Goal: Information Seeking & Learning: Find specific fact

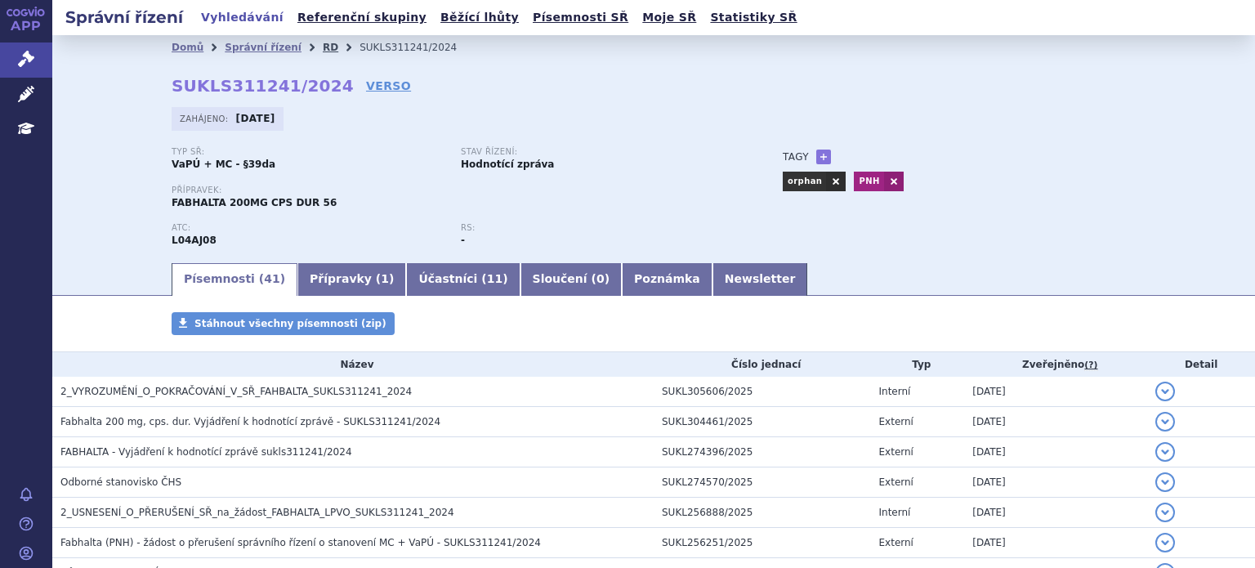
click at [323, 51] on link "RD" at bounding box center [331, 47] width 16 height 11
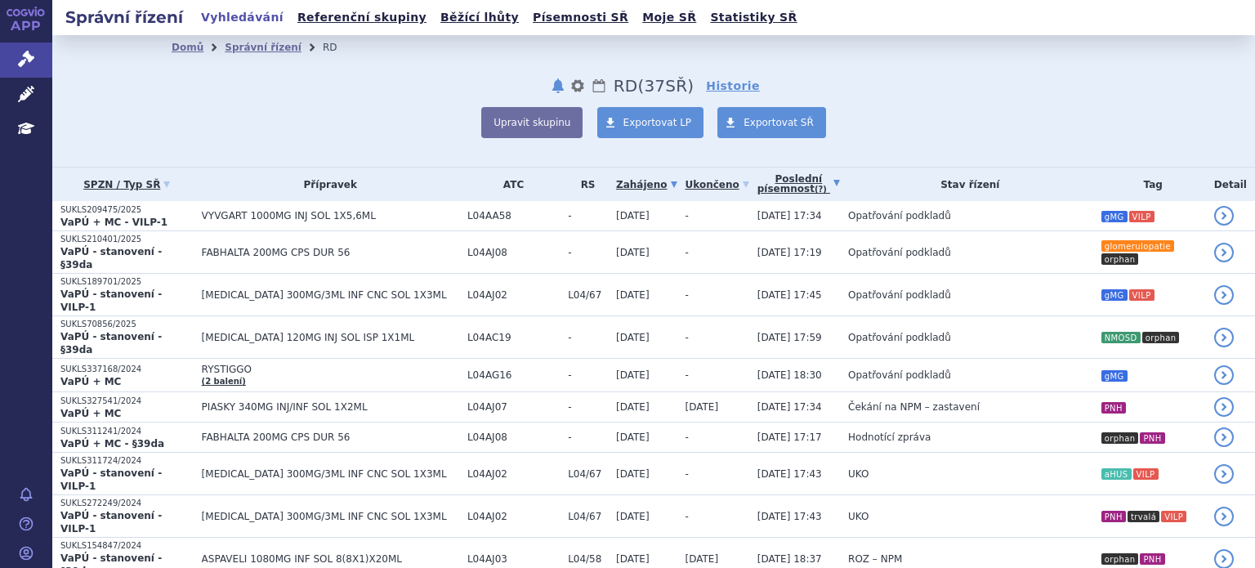
click at [757, 178] on link "Poslední písemnost (?)" at bounding box center [798, 183] width 82 height 33
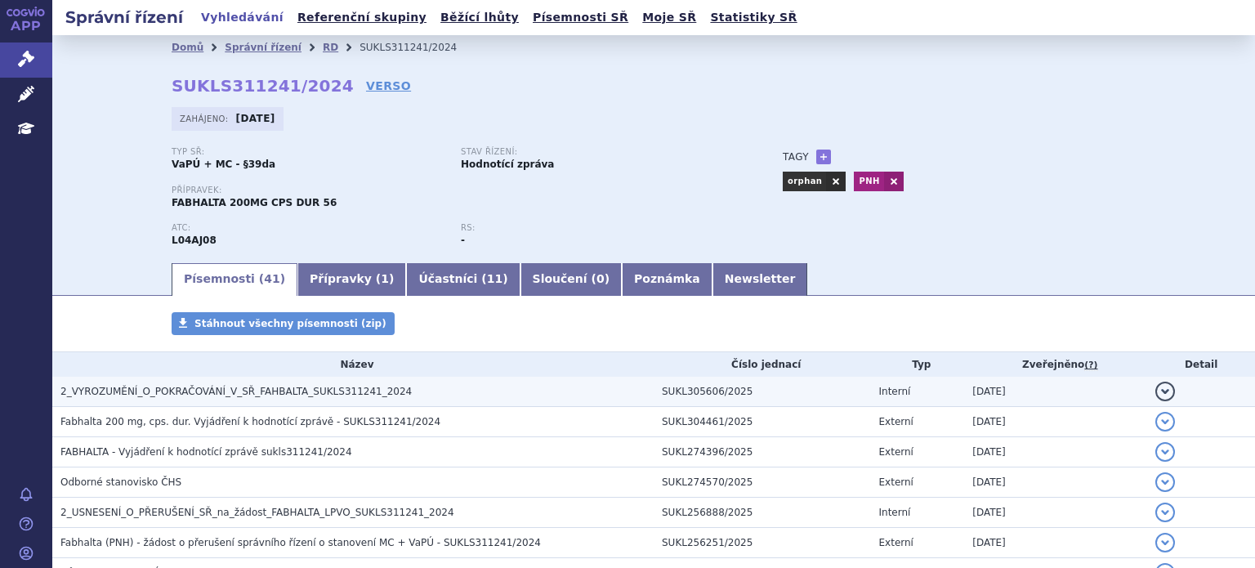
scroll to position [82, 0]
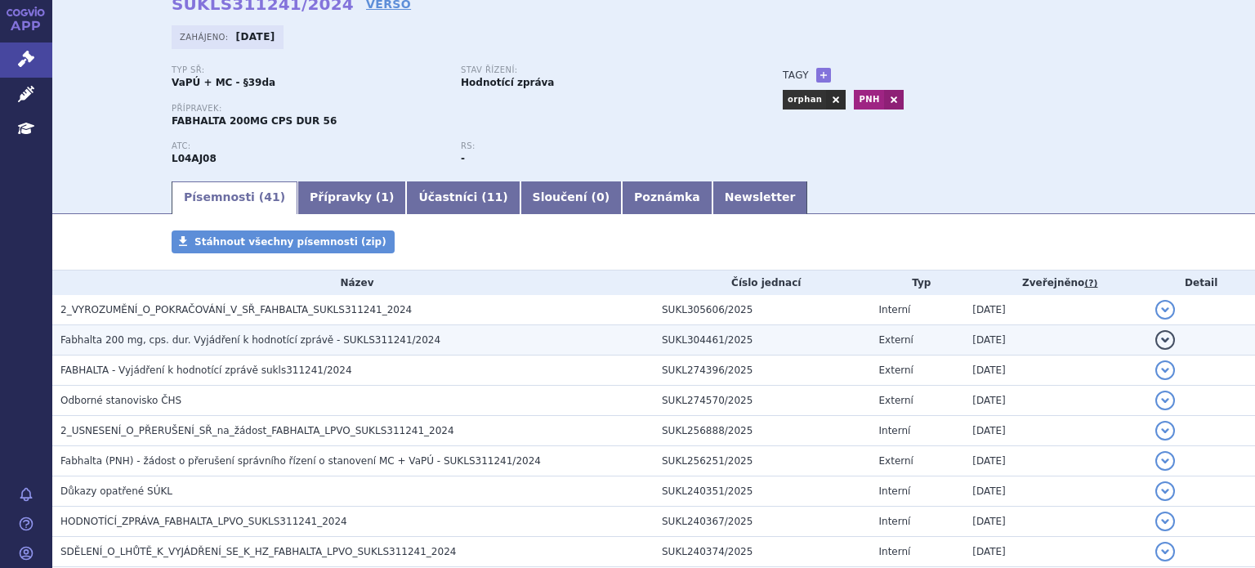
click at [299, 342] on span "Fabhalta 200 mg, cps. dur. Vyjádření k hodnotící zprávě - SUKLS311241/2024" at bounding box center [250, 339] width 380 height 11
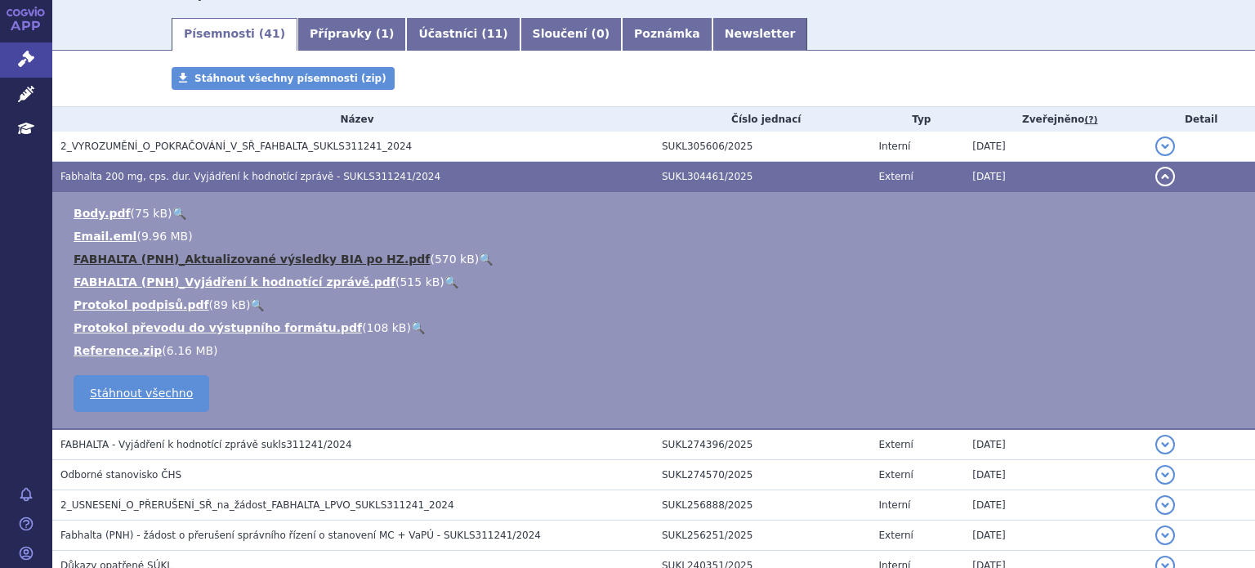
scroll to position [327, 0]
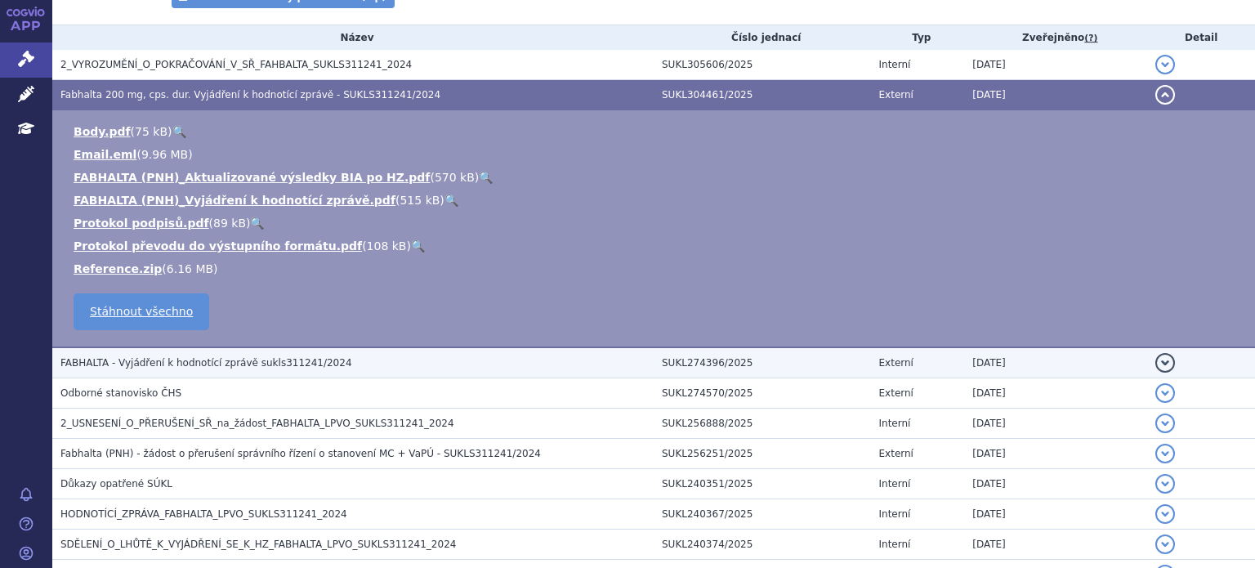
click at [218, 369] on h3 "FABHALTA - Vyjádření k hodnotící zprávě sukls311241/2024" at bounding box center [356, 362] width 593 height 16
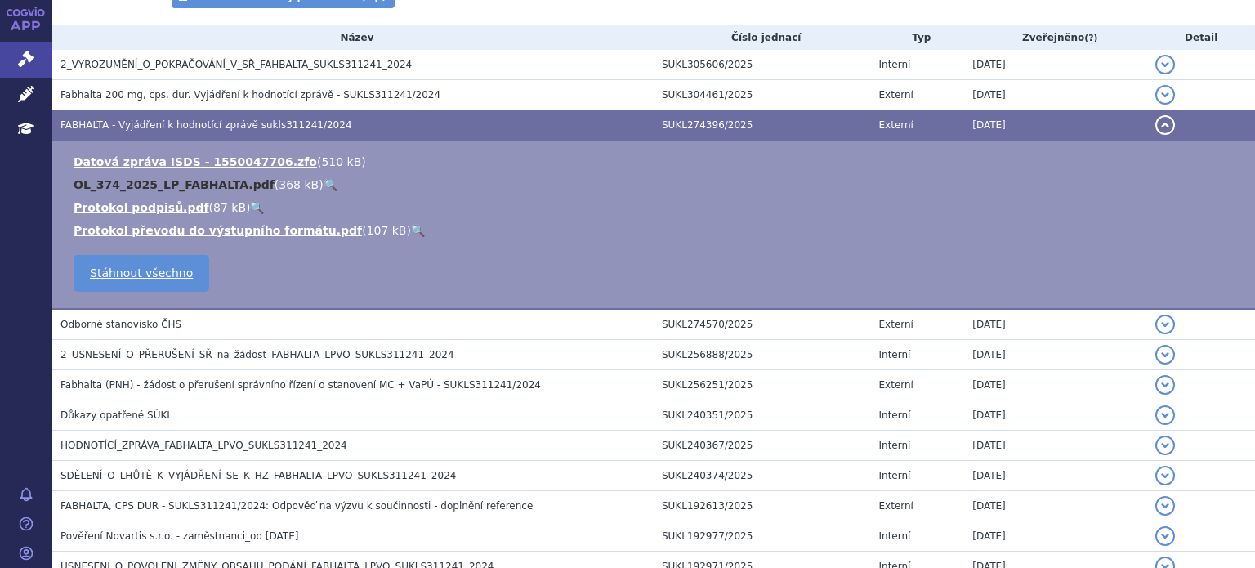
click at [189, 188] on link "OL_374_2025_LP_FABHALTA.pdf" at bounding box center [174, 184] width 201 height 13
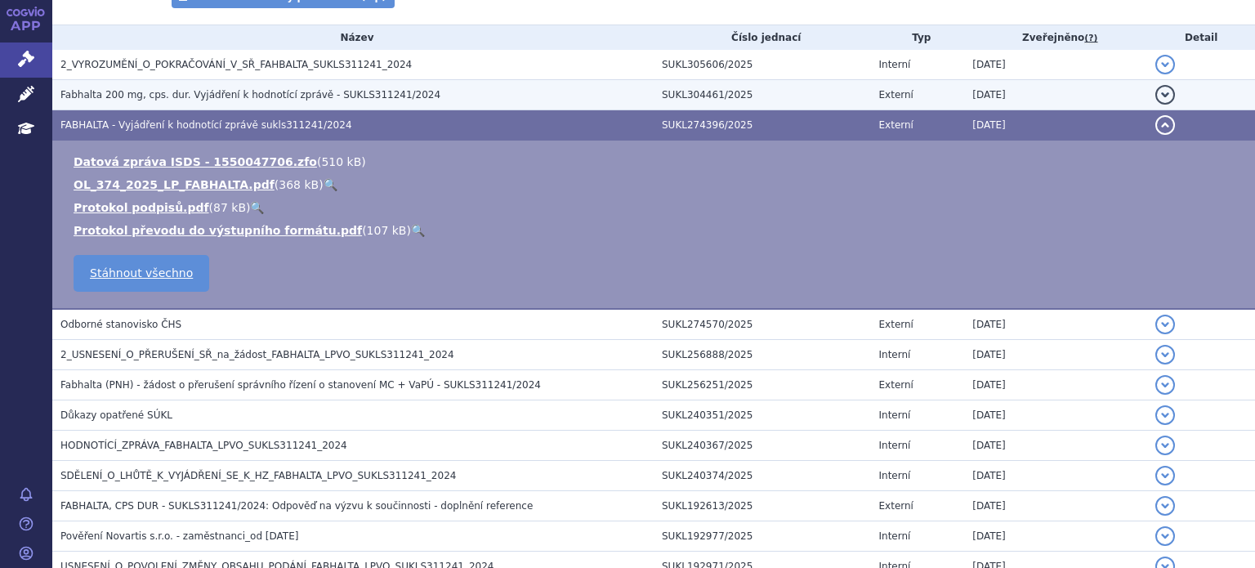
click at [181, 96] on span "Fabhalta 200 mg, cps. dur. Vyjádření k hodnotící zprávě - SUKLS311241/2024" at bounding box center [250, 94] width 380 height 11
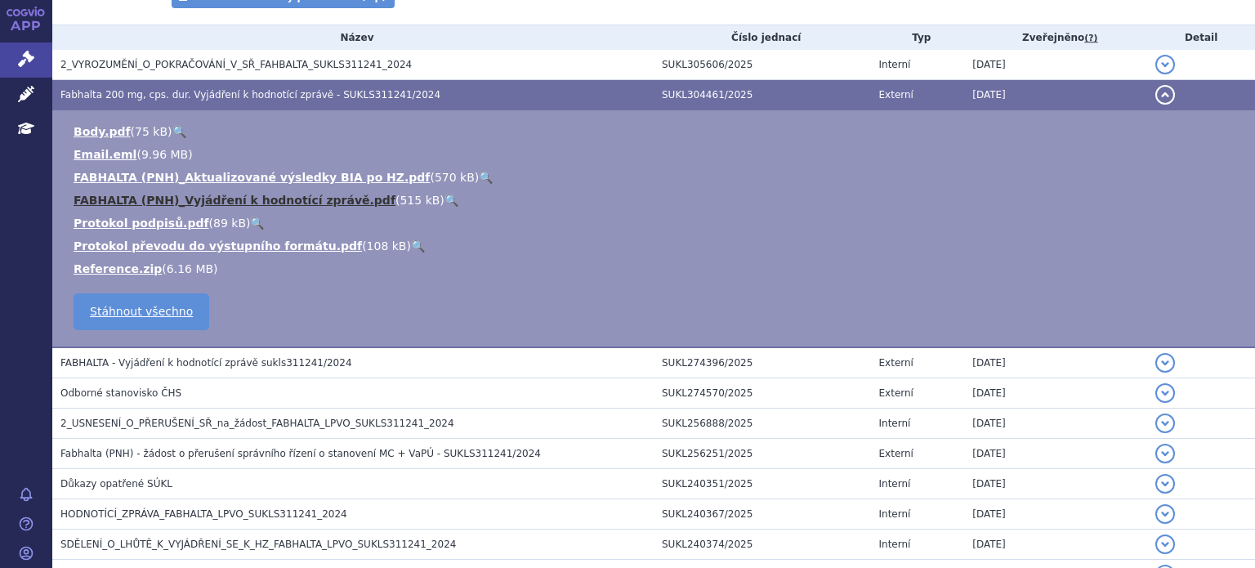
click at [208, 206] on link "FABHALTA (PNH)_Vyjádření k hodnotící zprávě.pdf" at bounding box center [235, 200] width 322 height 13
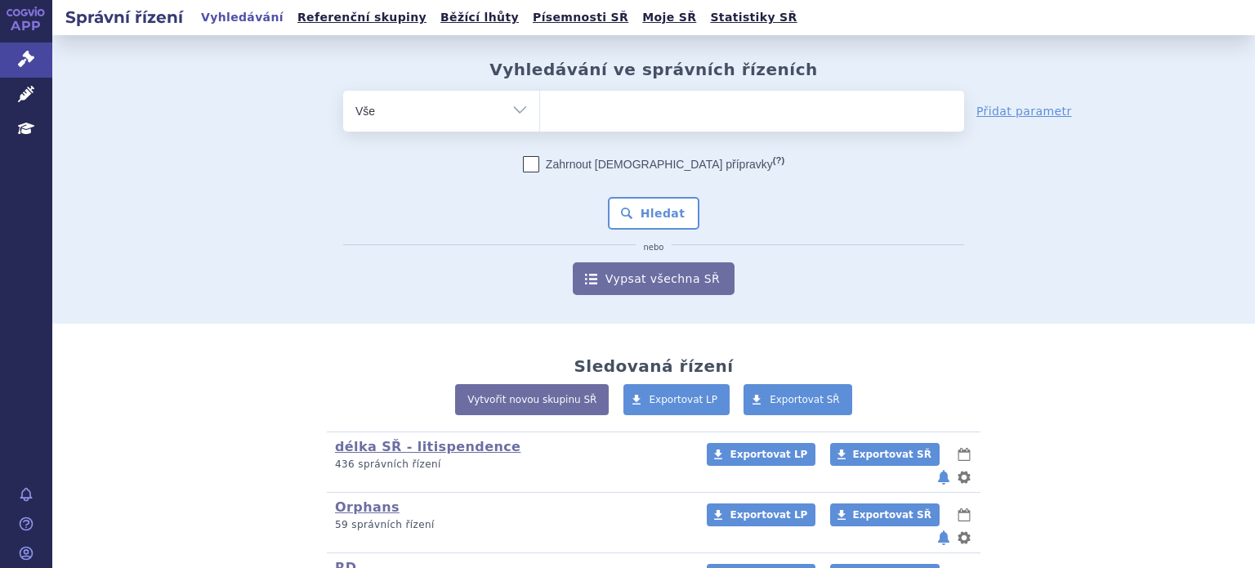
click at [604, 111] on ul at bounding box center [752, 108] width 424 height 34
click at [540, 111] on select at bounding box center [539, 110] width 1 height 41
type input "kos"
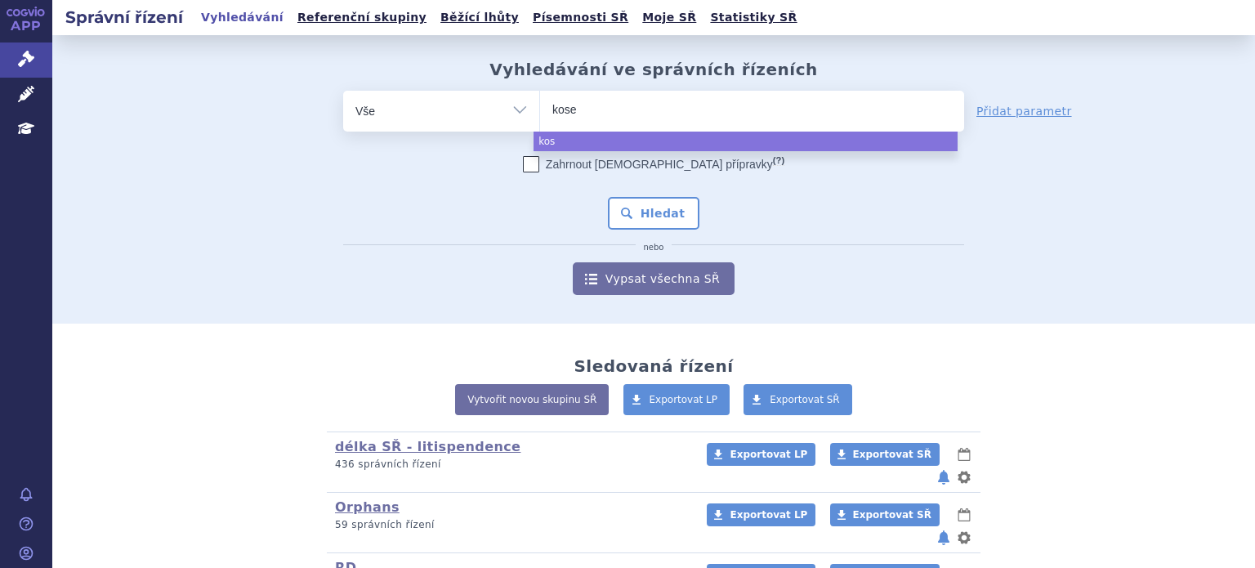
type input "kosel"
type input "koselug"
type input "koselugo"
select select "koselugo"
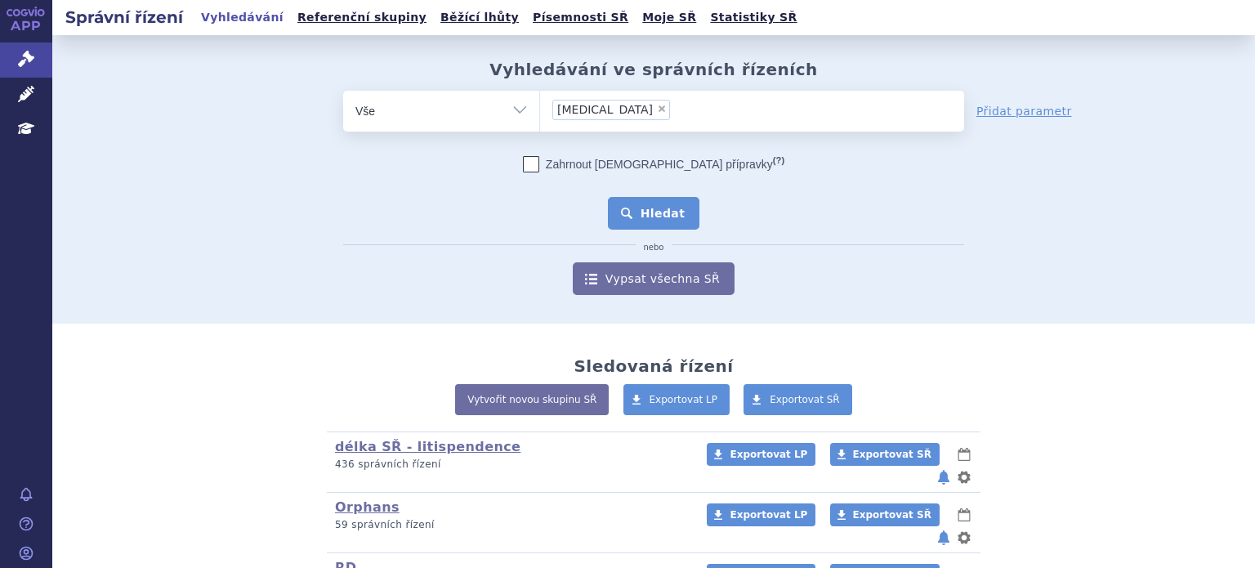
click at [647, 204] on button "Hledat" at bounding box center [654, 213] width 92 height 33
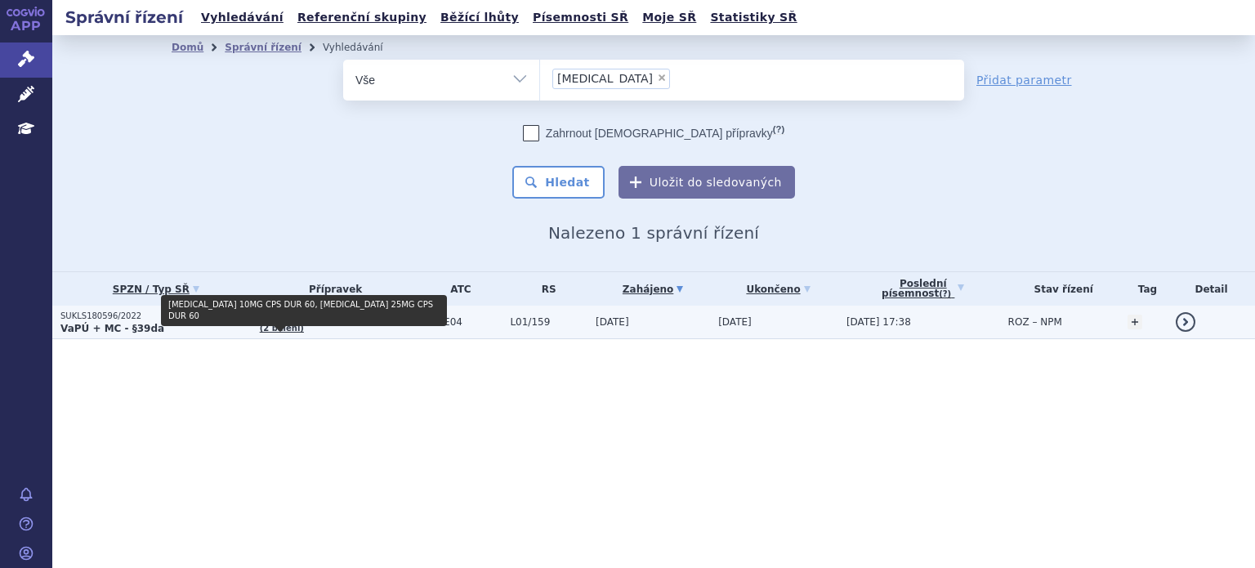
click at [279, 328] on link "(2 balení)" at bounding box center [282, 327] width 44 height 9
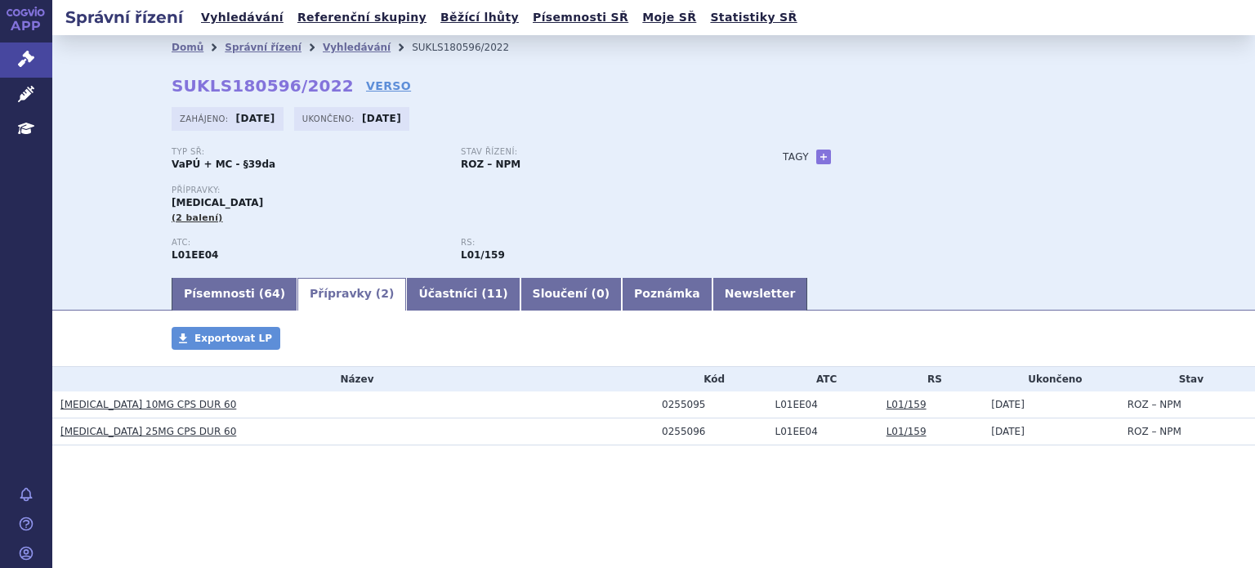
click at [145, 408] on link "[MEDICAL_DATA] 10MG CPS DUR 60" at bounding box center [148, 404] width 176 height 11
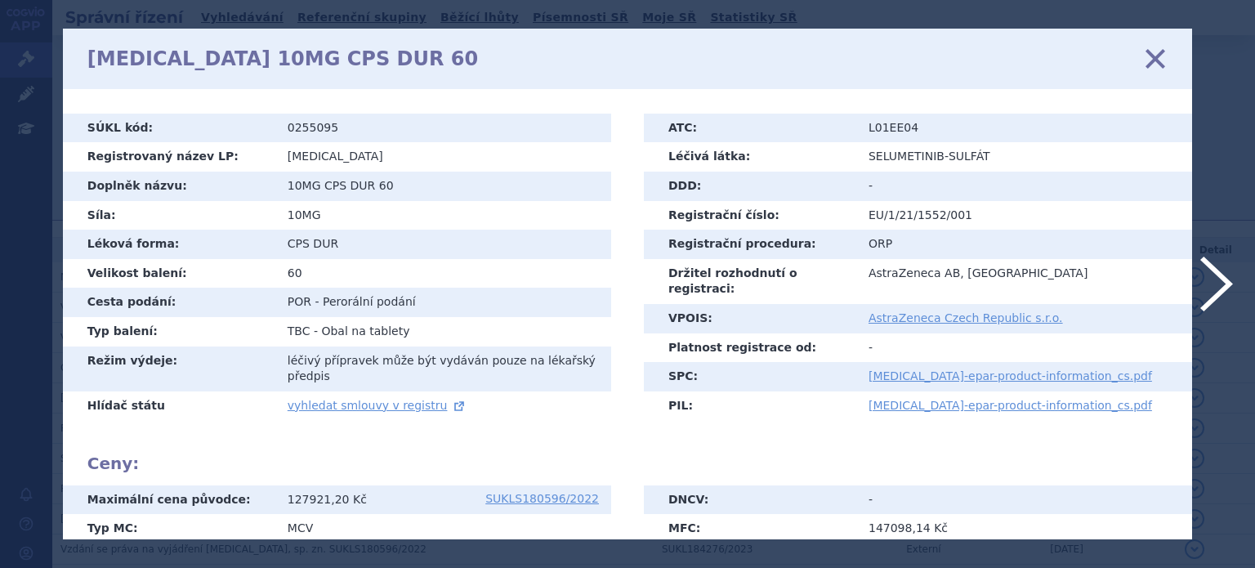
scroll to position [355, 0]
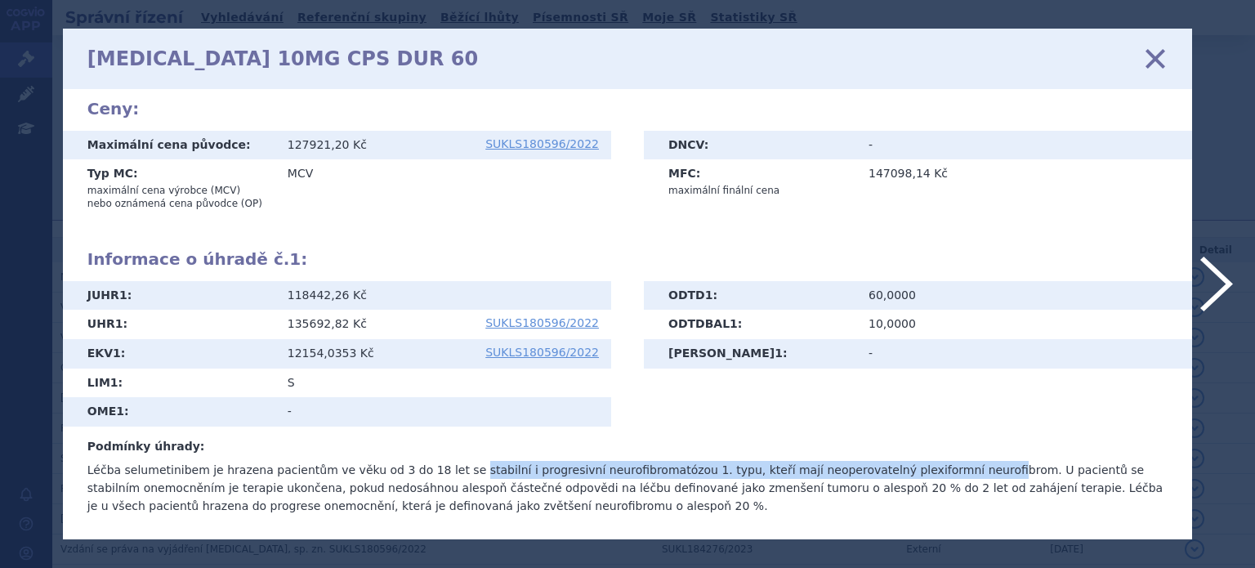
drag, startPoint x: 435, startPoint y: 470, endPoint x: 923, endPoint y: 467, distance: 487.6
click at [923, 467] on p "Léčba selumetinibem je hrazena pacientům ve věku od 3 do 18 let se stabilní i p…" at bounding box center [627, 488] width 1080 height 54
drag, startPoint x: 931, startPoint y: 467, endPoint x: 436, endPoint y: 476, distance: 495.1
click at [436, 476] on p "Léčba selumetinibem je hrazena pacientům ve věku od 3 do 18 let se stabilní i p…" at bounding box center [627, 488] width 1080 height 54
click at [1157, 68] on icon at bounding box center [1155, 59] width 34 height 34
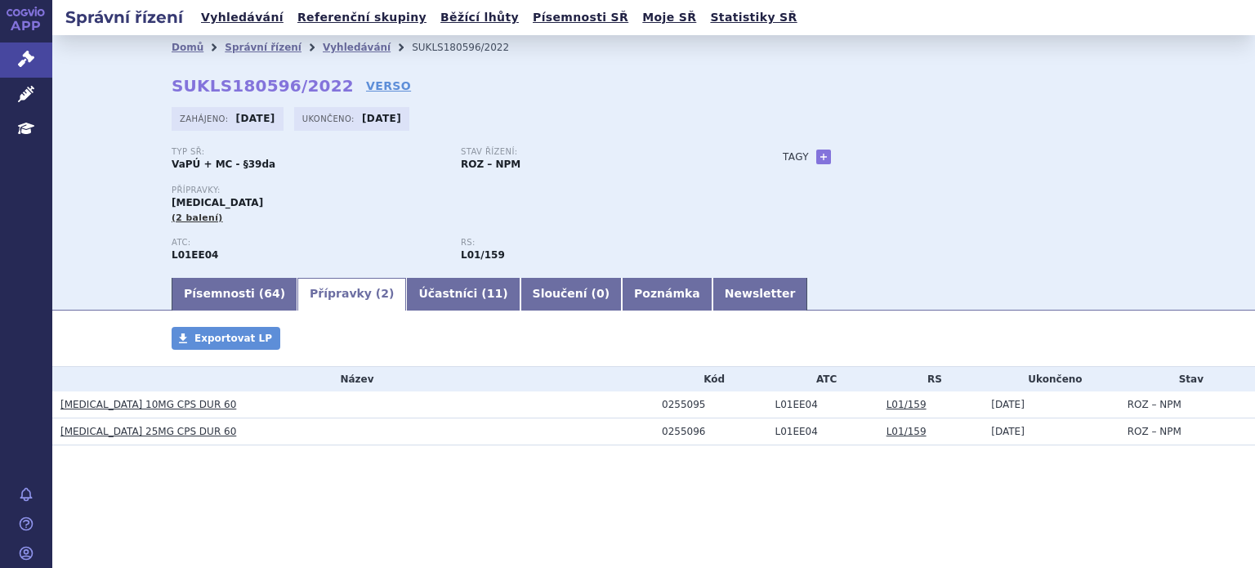
click at [166, 399] on link "[MEDICAL_DATA] 10MG CPS DUR 60" at bounding box center [148, 404] width 176 height 11
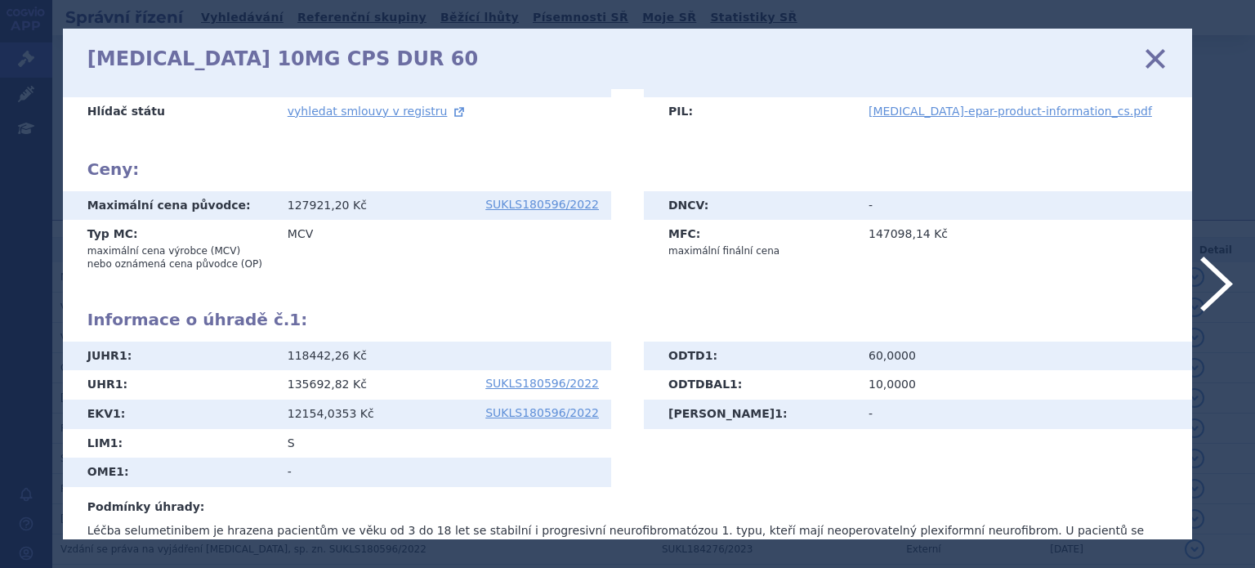
scroll to position [355, 0]
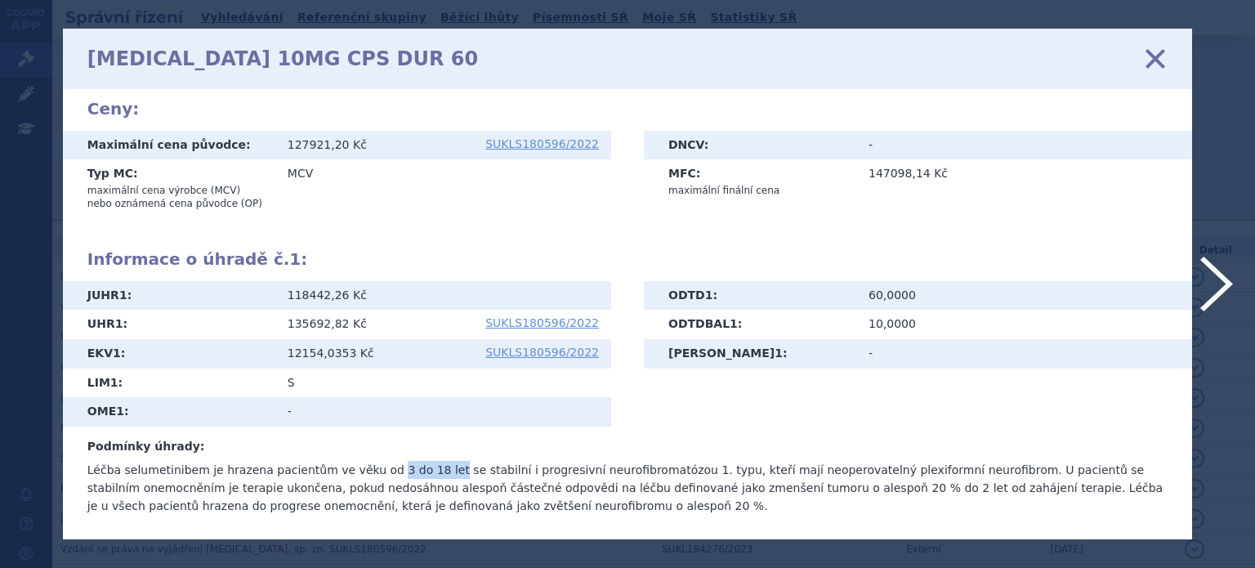
drag, startPoint x: 368, startPoint y: 471, endPoint x: 419, endPoint y: 469, distance: 51.5
click at [419, 469] on p "Léčba selumetinibem je hrazena pacientům ve věku od 3 do 18 let se stabilní i p…" at bounding box center [627, 488] width 1080 height 54
